Goal: Check status

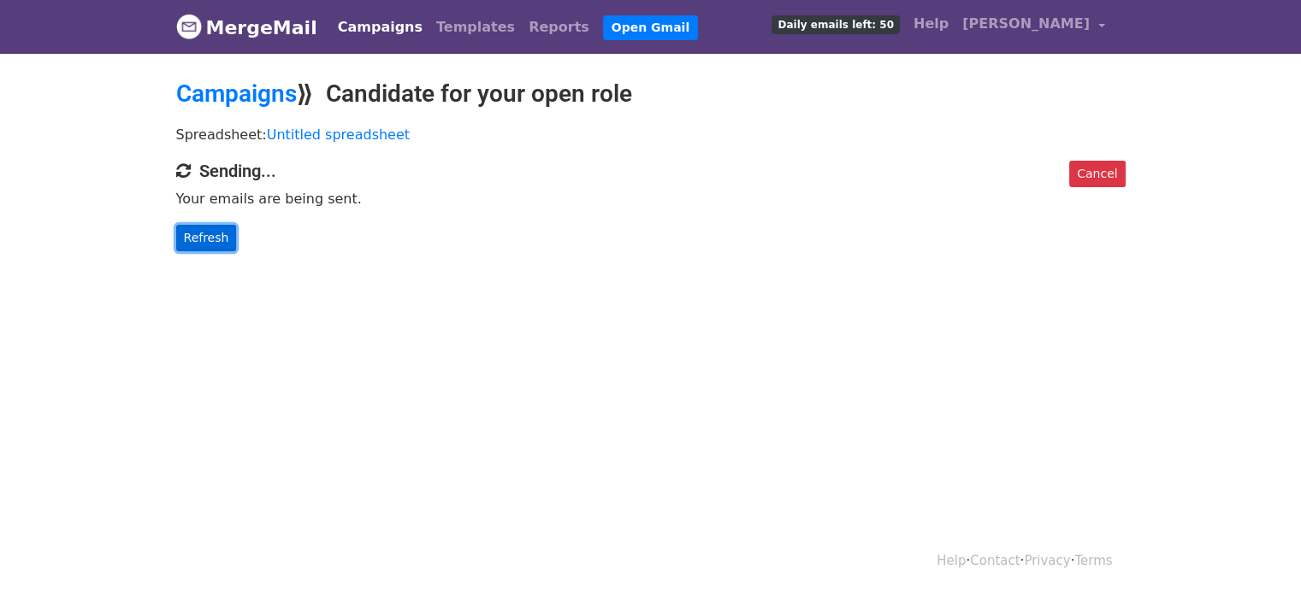
drag, startPoint x: 0, startPoint y: 0, endPoint x: 210, endPoint y: 236, distance: 316.2
click at [210, 236] on link "Refresh" at bounding box center [206, 238] width 61 height 27
click at [209, 235] on link "Refresh" at bounding box center [206, 238] width 61 height 27
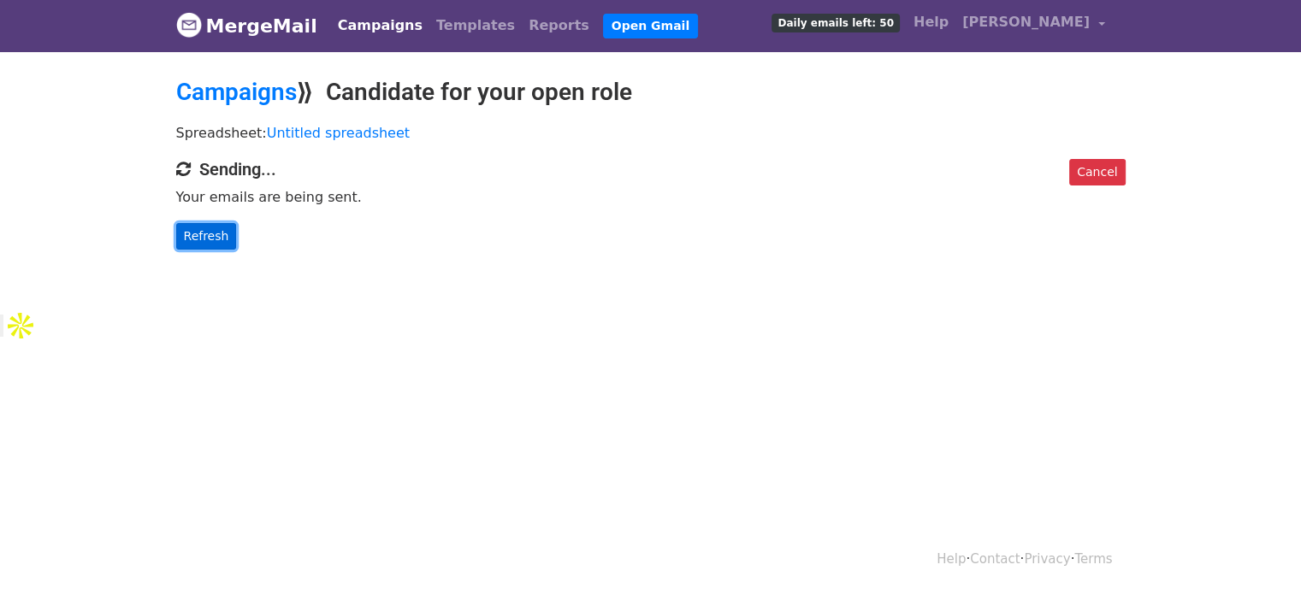
click at [207, 233] on link "Refresh" at bounding box center [206, 236] width 61 height 27
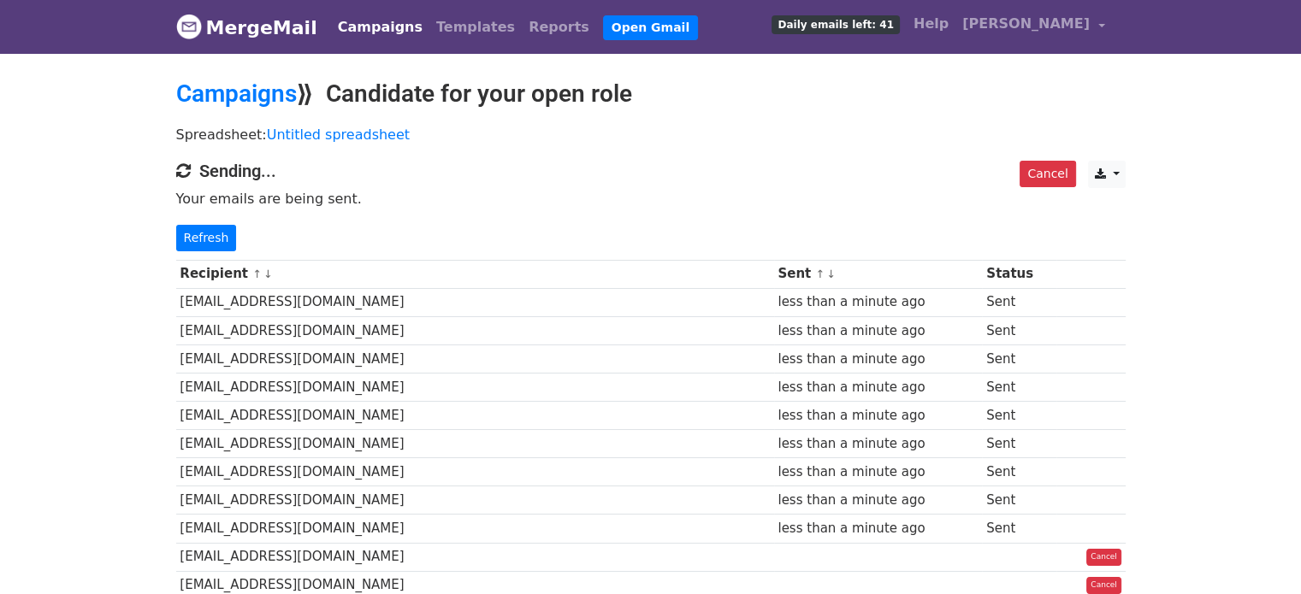
scroll to position [86, 0]
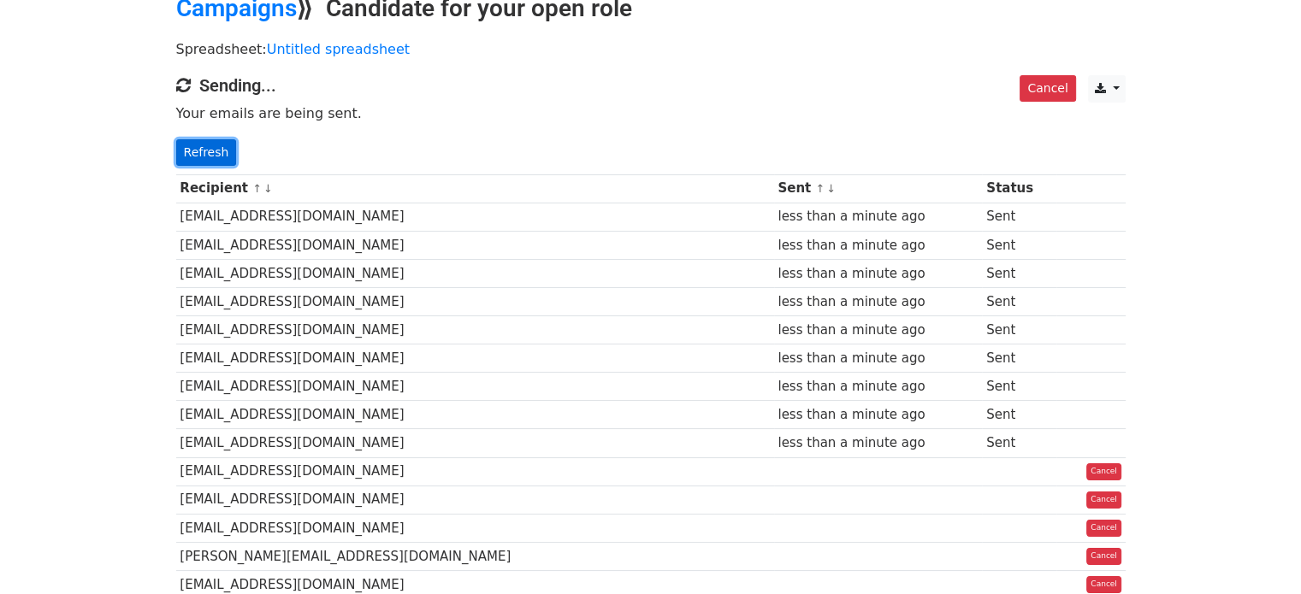
click at [206, 152] on link "Refresh" at bounding box center [206, 152] width 61 height 27
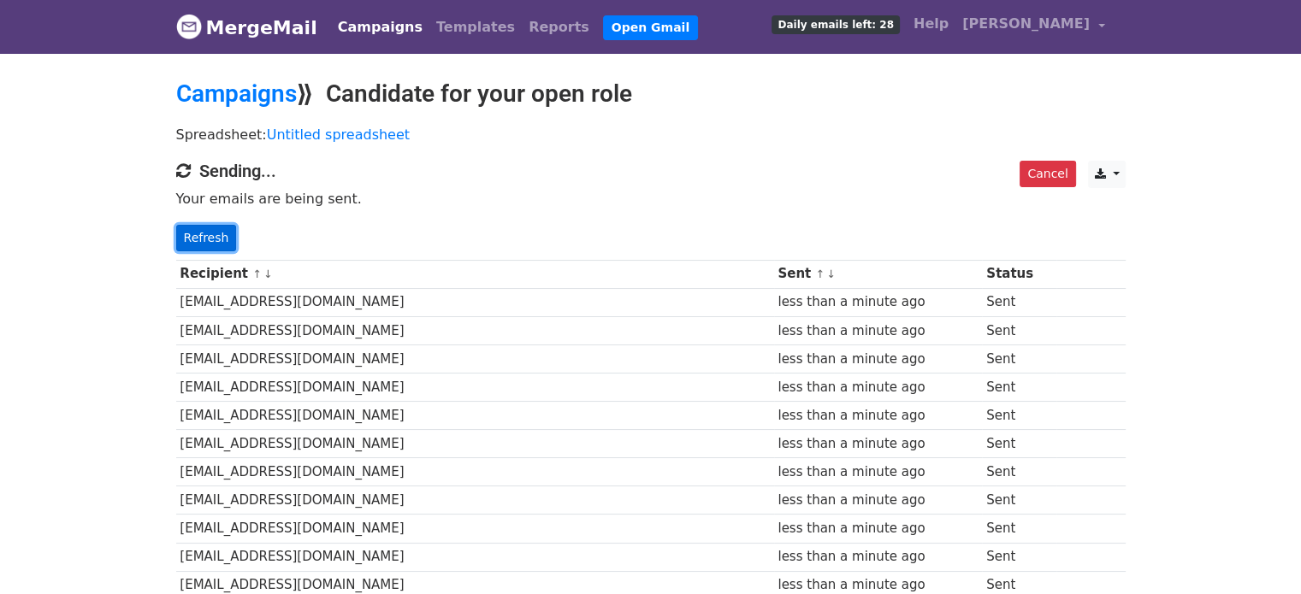
click at [194, 233] on link "Refresh" at bounding box center [206, 238] width 61 height 27
click at [195, 239] on link "Refresh" at bounding box center [206, 238] width 61 height 27
click at [181, 227] on link "Refresh" at bounding box center [206, 238] width 61 height 27
click at [192, 244] on link "Refresh" at bounding box center [206, 238] width 61 height 27
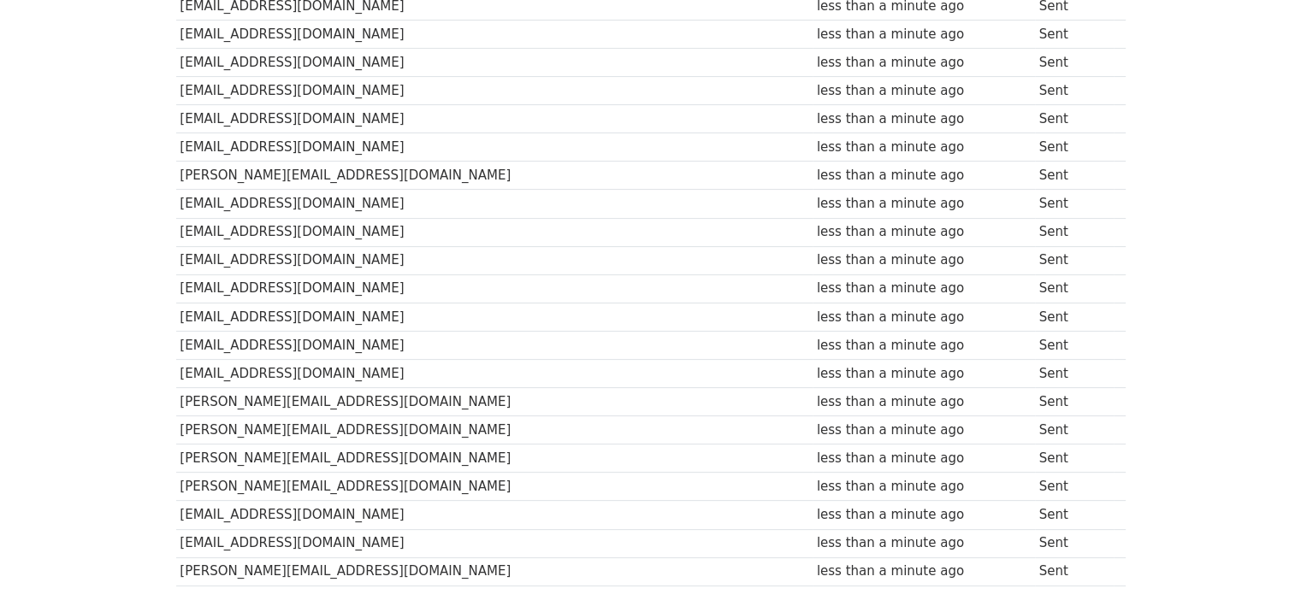
scroll to position [393, 0]
